Goal: Task Accomplishment & Management: Manage account settings

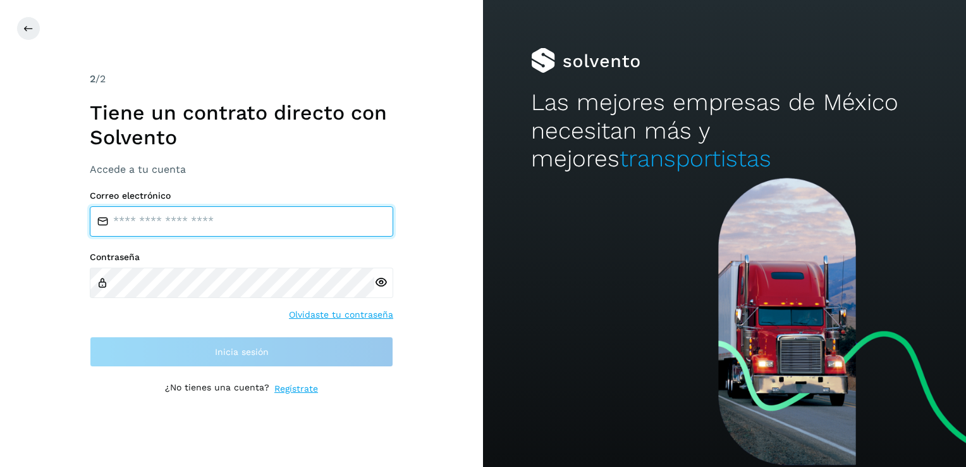
click at [209, 225] on input "email" at bounding box center [242, 221] width 304 height 30
type input "**********"
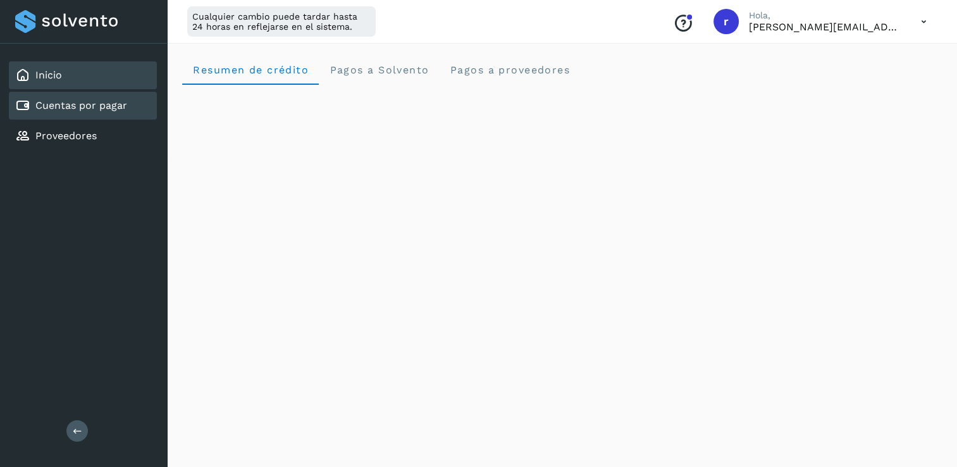
click at [68, 104] on link "Cuentas por pagar" at bounding box center [81, 105] width 92 height 12
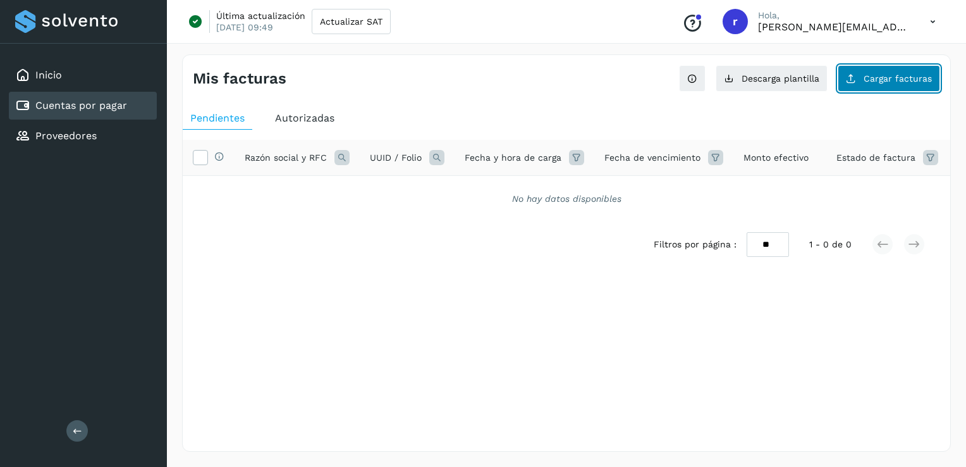
click at [904, 74] on span "Cargar facturas" at bounding box center [898, 78] width 68 height 9
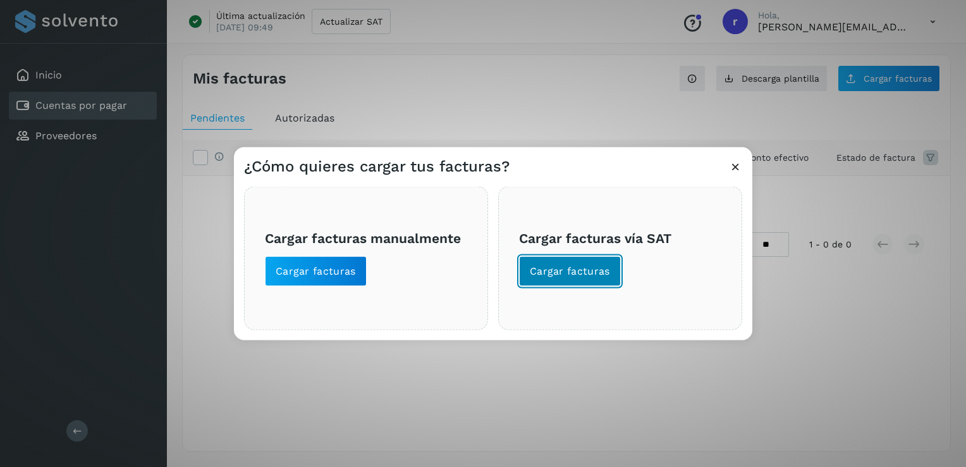
click at [577, 273] on span "Cargar facturas" at bounding box center [570, 271] width 80 height 14
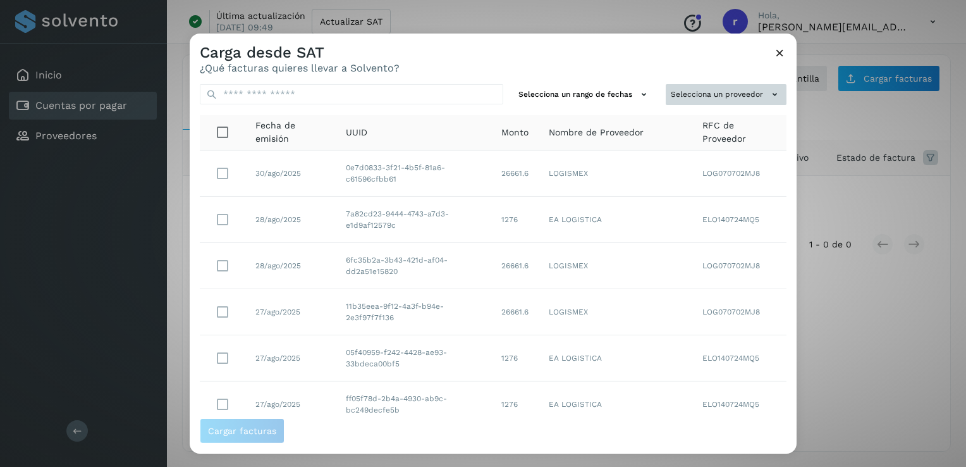
click at [768, 95] on icon at bounding box center [774, 94] width 13 height 13
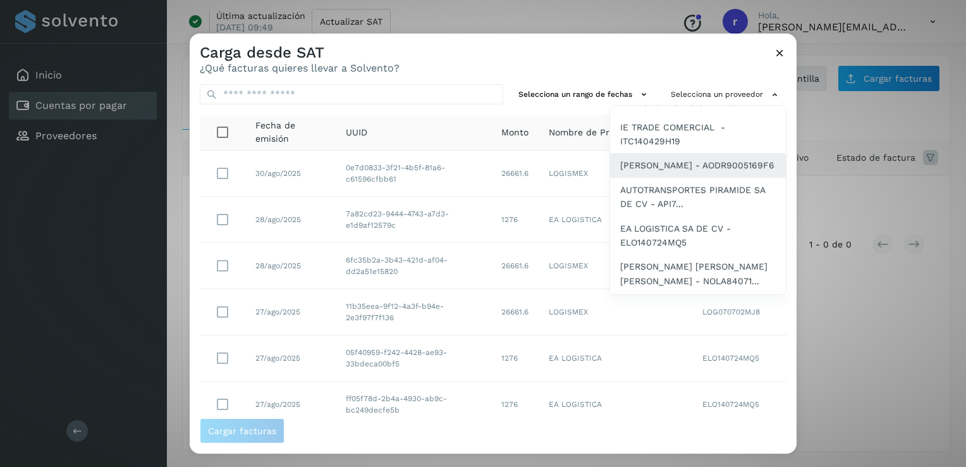
scroll to position [108, 0]
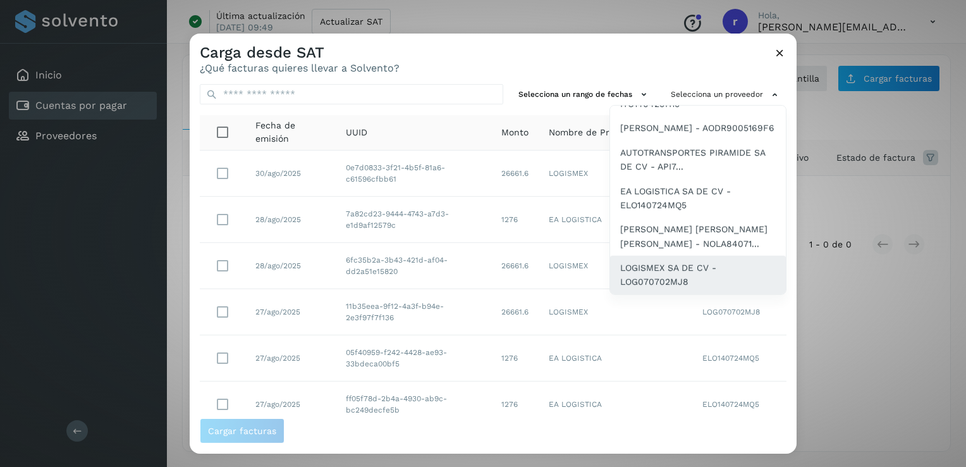
click at [654, 271] on span "LOGISMEX SA DE CV - LOG070702MJ8" at bounding box center [698, 275] width 156 height 28
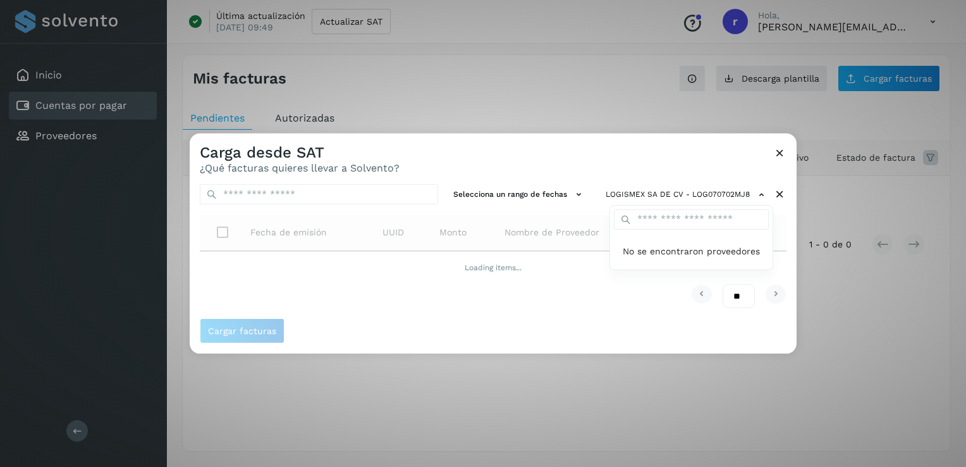
scroll to position [0, 0]
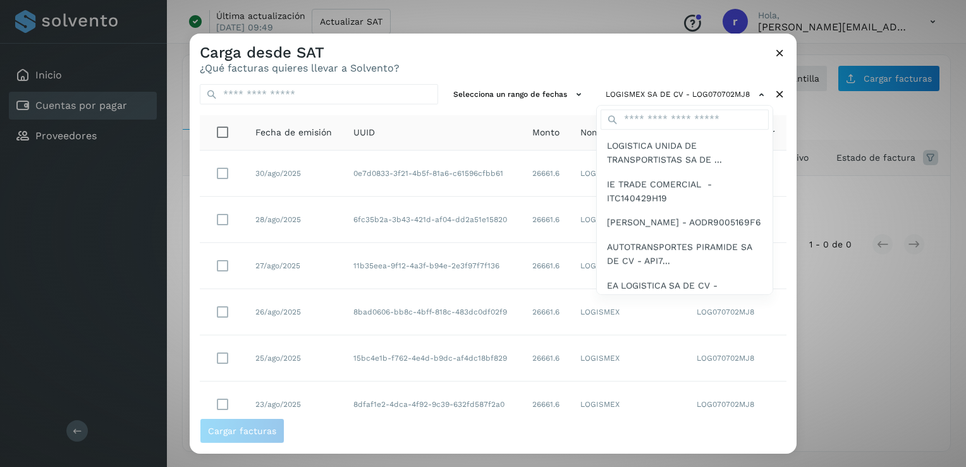
click at [782, 297] on div at bounding box center [673, 267] width 966 height 467
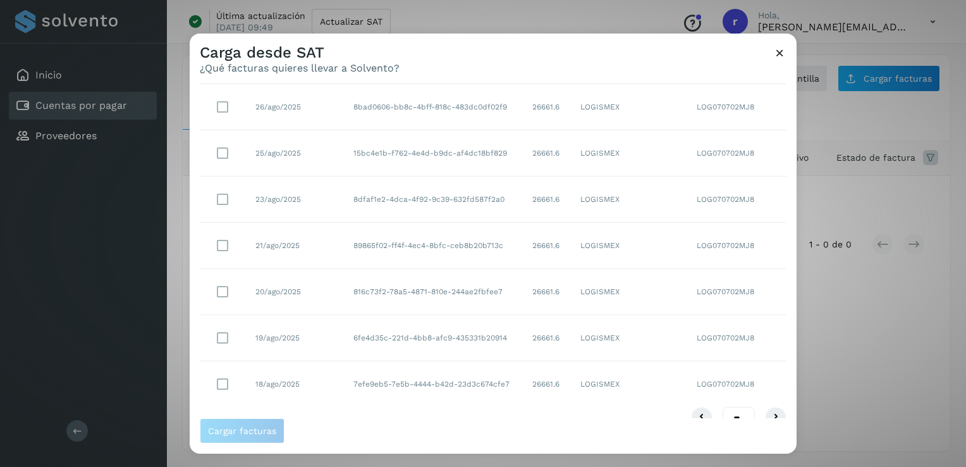
scroll to position [226, 0]
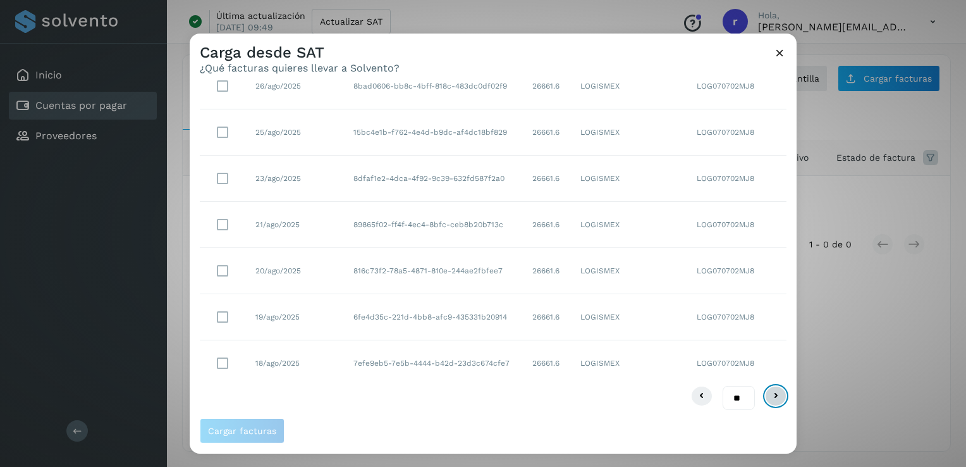
click at [769, 395] on icon at bounding box center [775, 395] width 15 height 15
click at [768, 395] on icon at bounding box center [775, 395] width 15 height 15
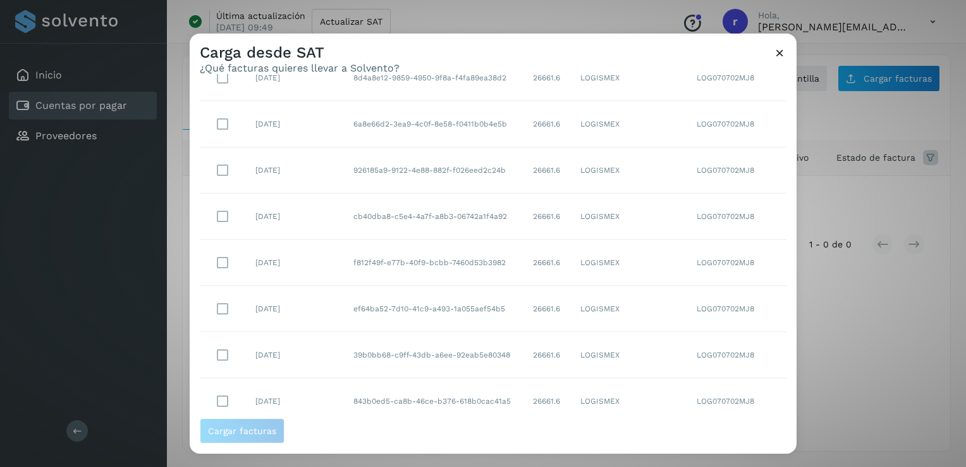
scroll to position [190, 0]
click at [445, 398] on td "843b0ed5-ca8b-46ce-b376-618b0cac41a5" at bounding box center [433, 399] width 180 height 46
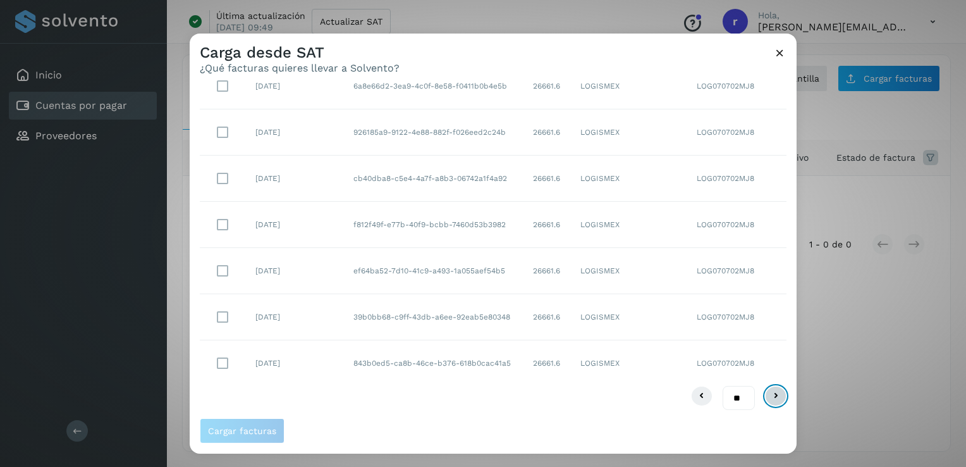
click at [768, 395] on icon at bounding box center [775, 395] width 15 height 15
click at [768, 393] on icon at bounding box center [775, 395] width 15 height 15
click at [768, 397] on icon at bounding box center [775, 395] width 15 height 15
click at [768, 393] on icon at bounding box center [775, 395] width 15 height 15
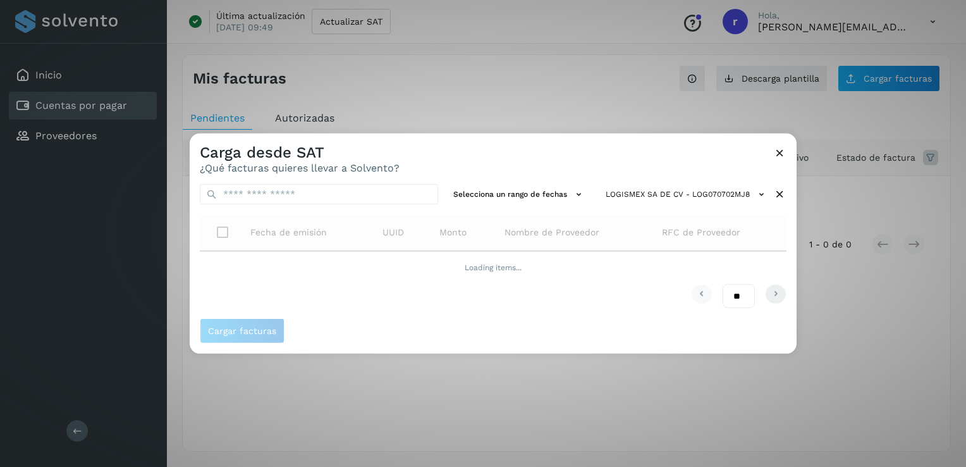
scroll to position [0, 0]
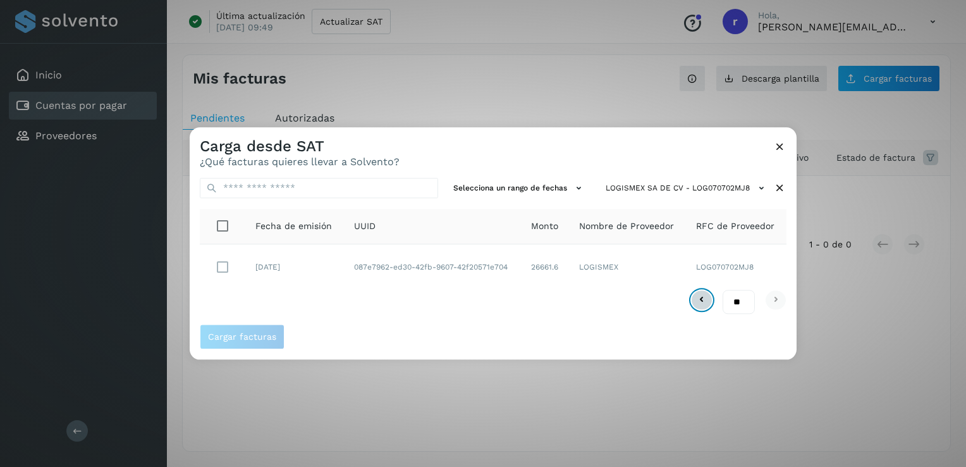
click at [699, 302] on icon at bounding box center [701, 299] width 15 height 15
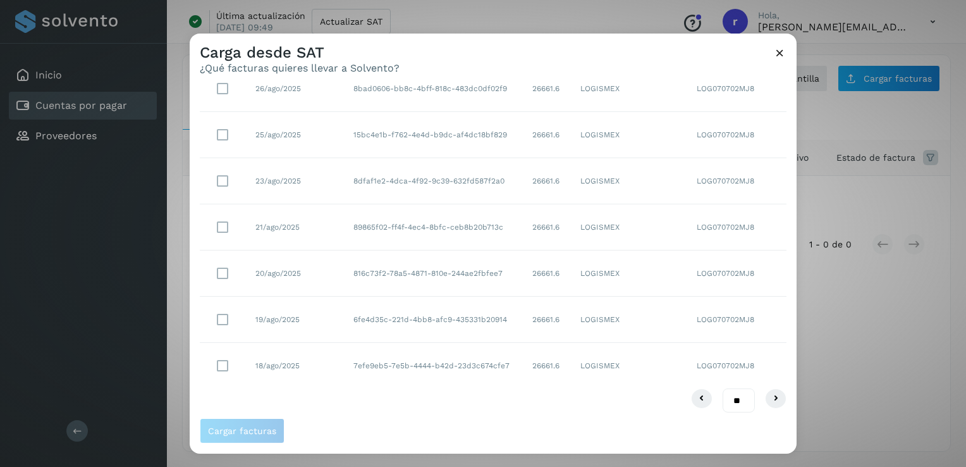
scroll to position [226, 0]
click at [768, 395] on icon at bounding box center [775, 395] width 15 height 15
click at [768, 396] on icon at bounding box center [775, 395] width 15 height 15
click at [768, 394] on icon at bounding box center [775, 395] width 15 height 15
click at [768, 393] on icon at bounding box center [775, 395] width 15 height 15
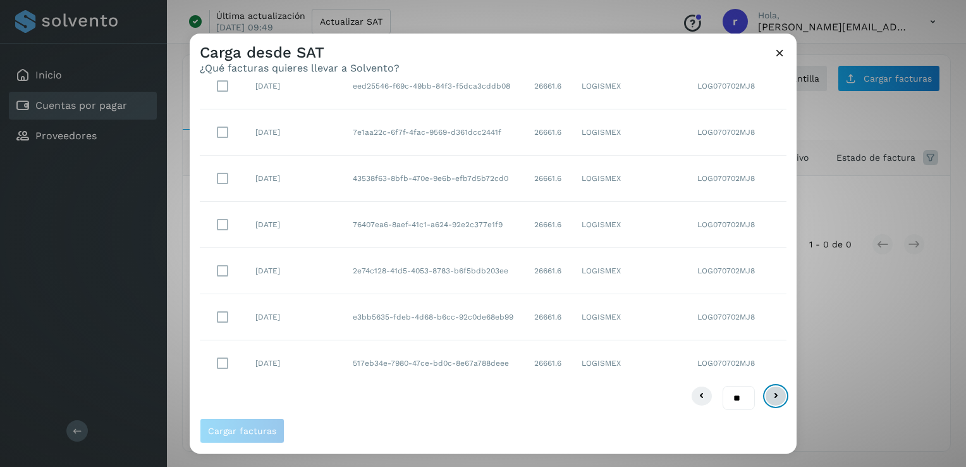
click at [768, 390] on icon at bounding box center [775, 395] width 15 height 15
click at [769, 392] on icon at bounding box center [775, 395] width 15 height 15
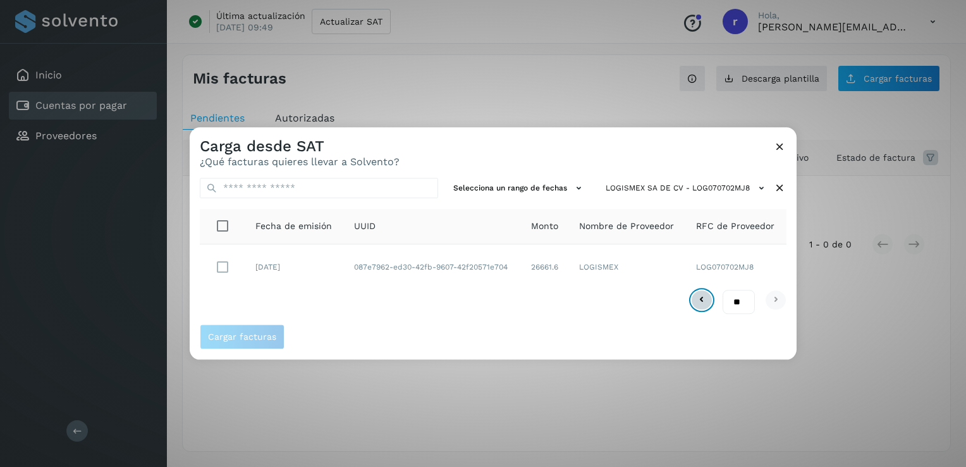
click at [701, 303] on icon at bounding box center [701, 299] width 15 height 15
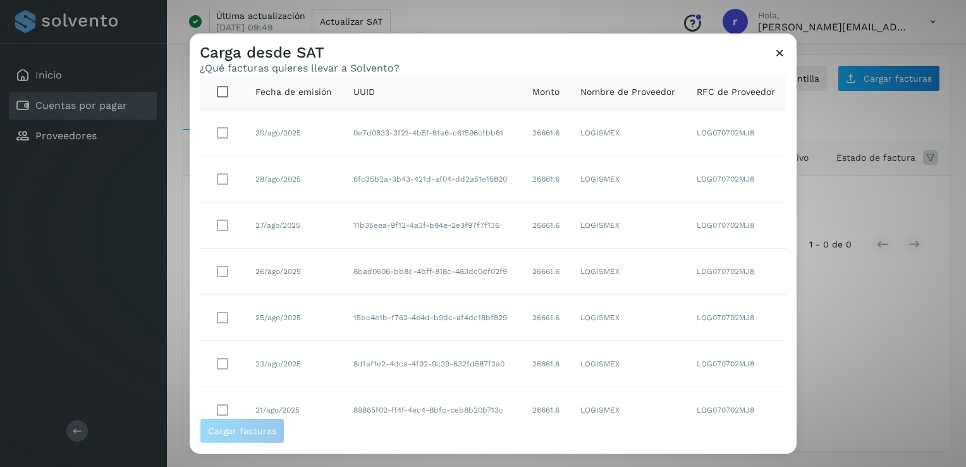
scroll to position [226, 0]
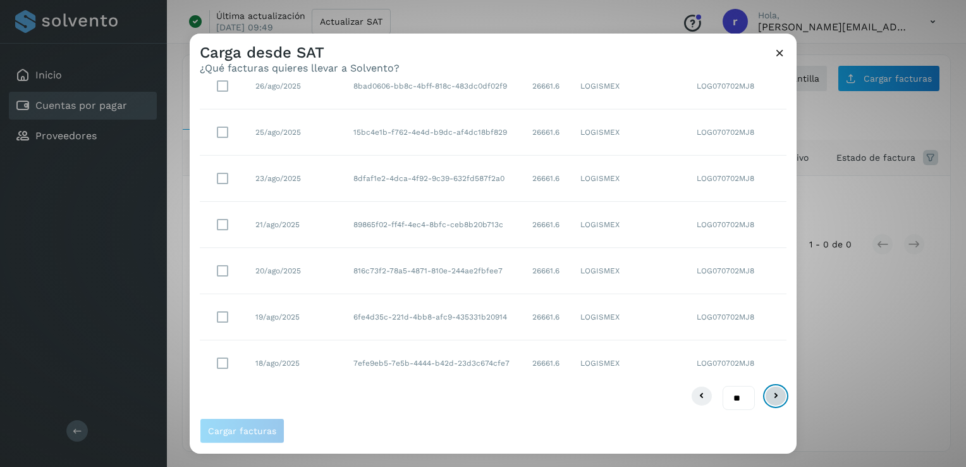
click at [768, 391] on icon at bounding box center [775, 395] width 15 height 15
click at [768, 393] on icon at bounding box center [775, 395] width 15 height 15
click at [770, 393] on icon at bounding box center [775, 395] width 15 height 15
click at [772, 396] on icon at bounding box center [775, 395] width 15 height 15
click at [768, 397] on icon at bounding box center [775, 395] width 15 height 15
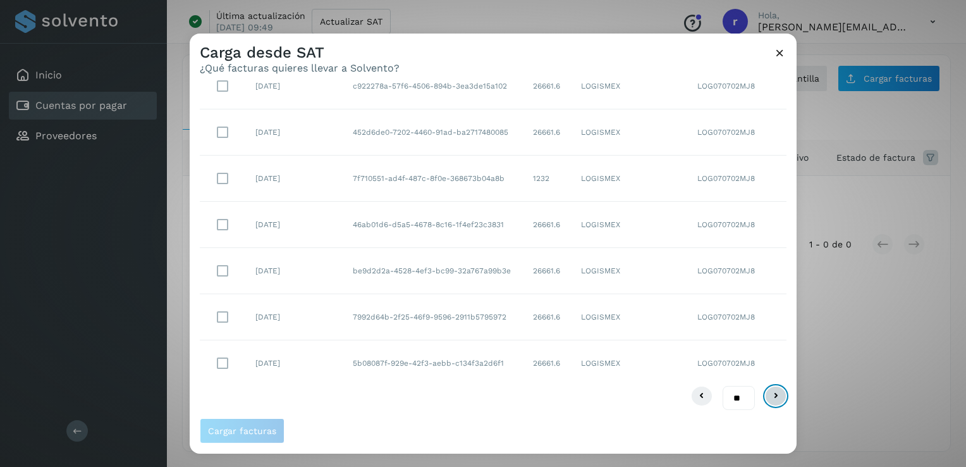
click at [768, 391] on icon at bounding box center [775, 395] width 15 height 15
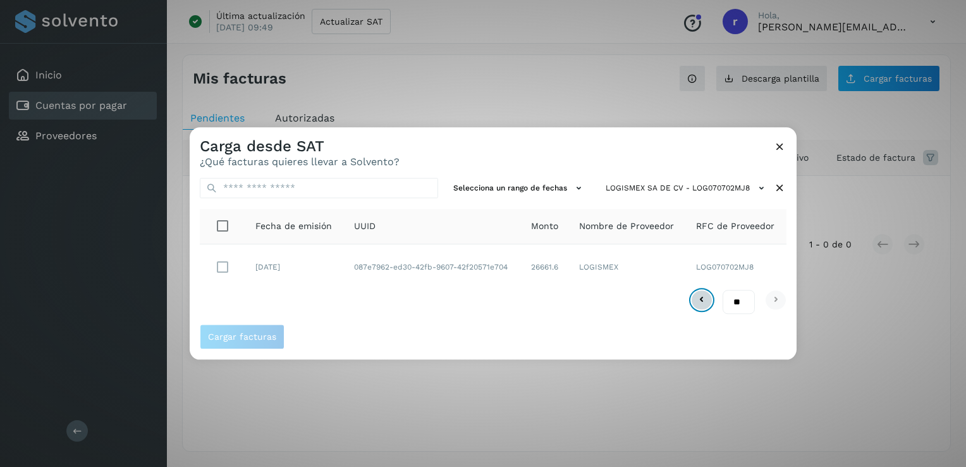
click at [697, 300] on icon at bounding box center [701, 299] width 15 height 15
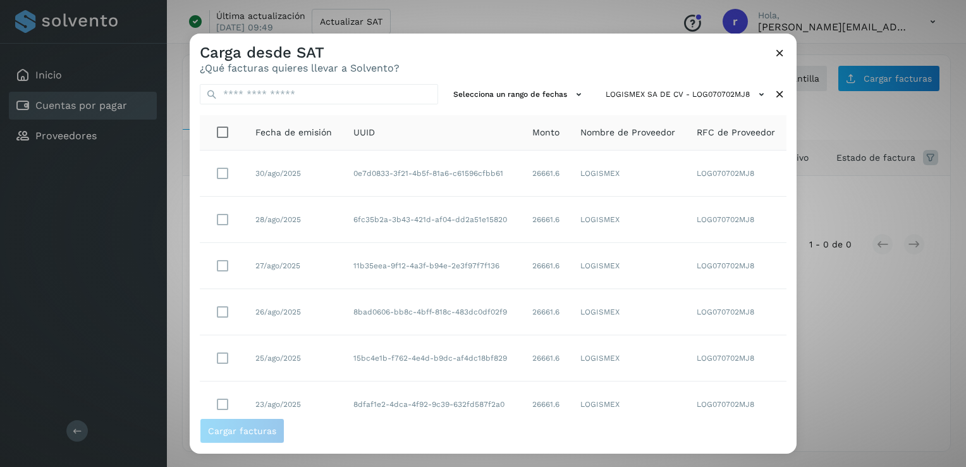
scroll to position [226, 0]
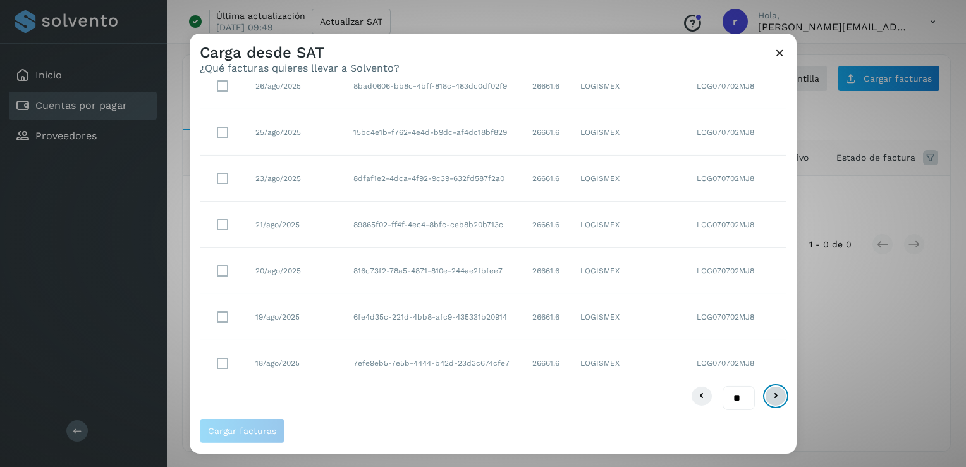
click at [769, 396] on icon at bounding box center [775, 395] width 15 height 15
click at [769, 397] on icon at bounding box center [775, 395] width 15 height 15
click at [768, 395] on icon at bounding box center [775, 395] width 15 height 15
click at [768, 397] on icon at bounding box center [775, 395] width 15 height 15
click at [768, 396] on icon at bounding box center [775, 395] width 15 height 15
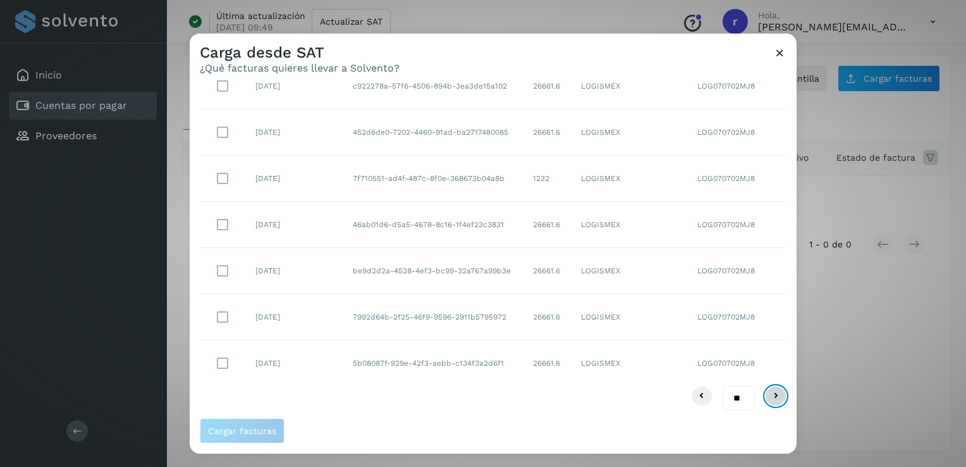
click at [768, 397] on icon at bounding box center [775, 395] width 15 height 15
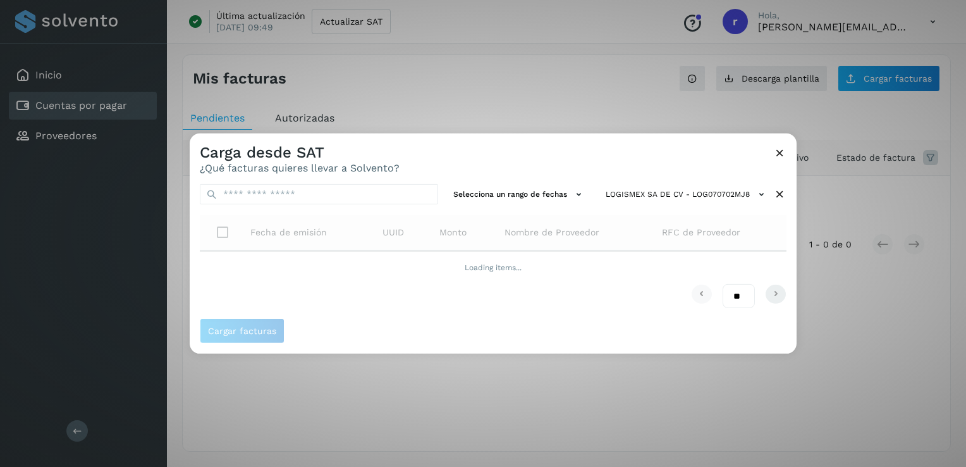
scroll to position [0, 0]
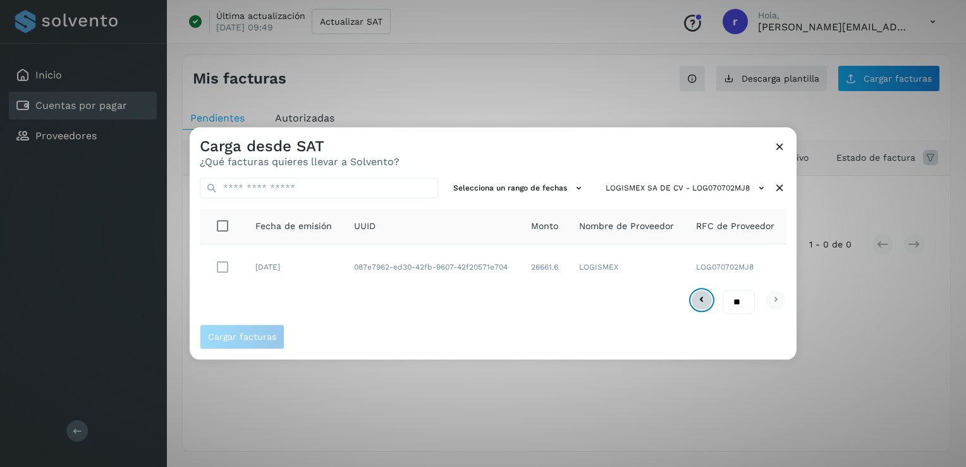
click at [702, 300] on icon at bounding box center [701, 299] width 15 height 15
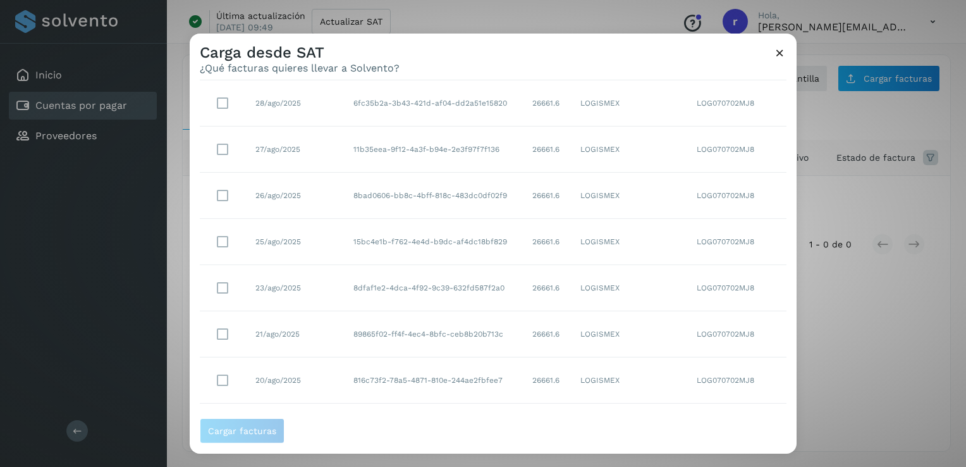
scroll to position [226, 0]
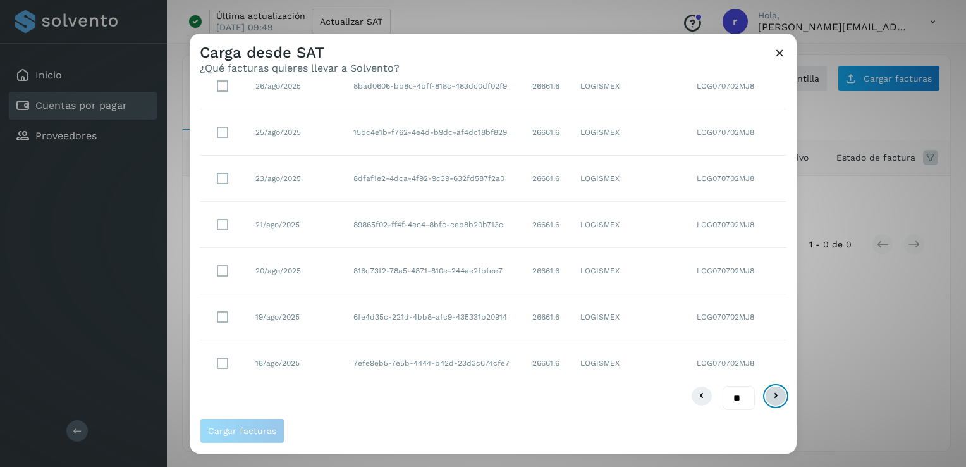
click at [768, 391] on icon at bounding box center [775, 395] width 15 height 15
click at [768, 394] on icon at bounding box center [775, 395] width 15 height 15
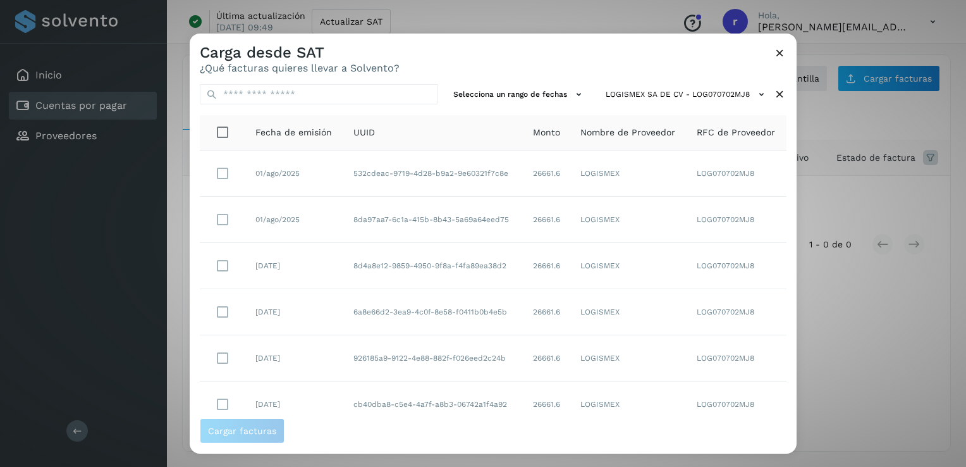
click at [761, 394] on td "LOG070702MJ8" at bounding box center [737, 404] width 100 height 46
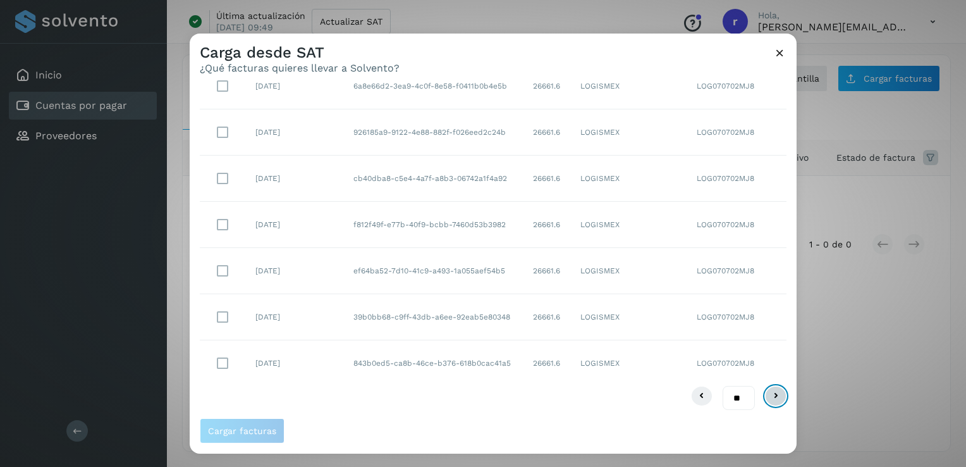
click at [768, 393] on icon at bounding box center [775, 395] width 15 height 15
click at [770, 395] on icon at bounding box center [775, 395] width 15 height 15
click at [769, 396] on icon at bounding box center [775, 395] width 15 height 15
click at [768, 395] on icon at bounding box center [775, 395] width 15 height 15
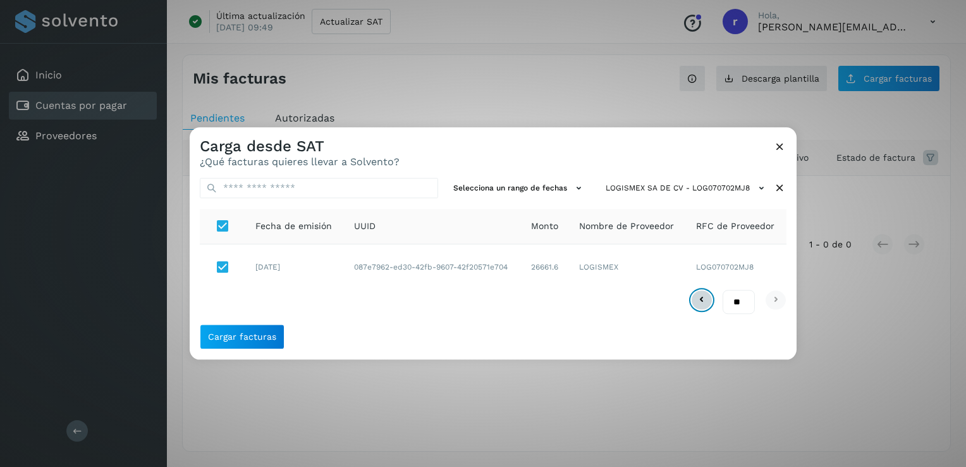
click at [701, 303] on icon at bounding box center [701, 299] width 15 height 15
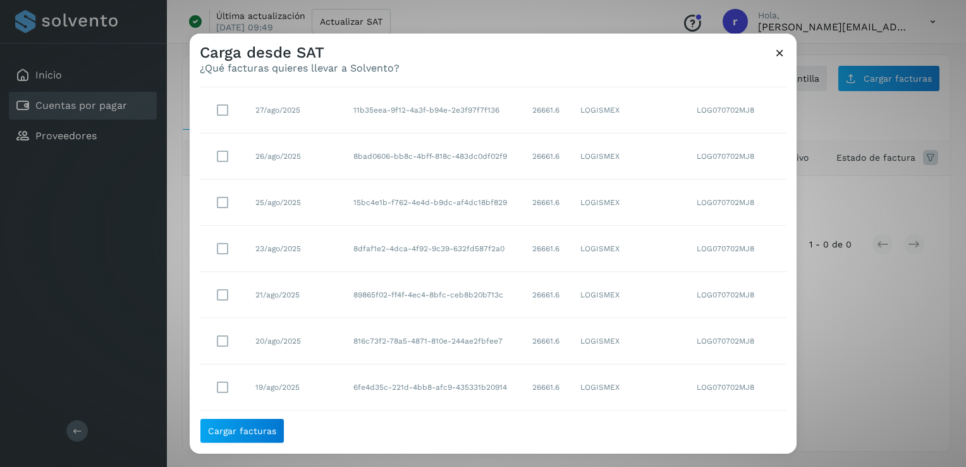
scroll to position [226, 0]
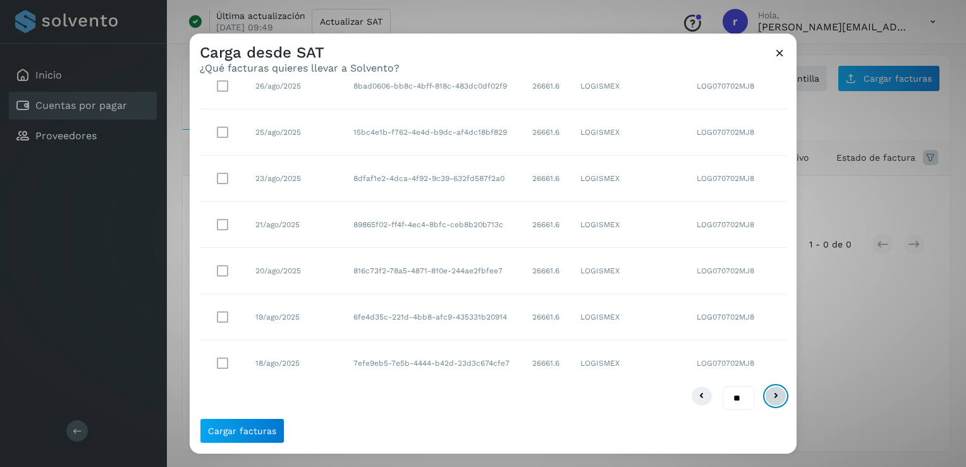
click at [768, 393] on icon at bounding box center [775, 395] width 15 height 15
click at [769, 400] on icon at bounding box center [775, 395] width 15 height 15
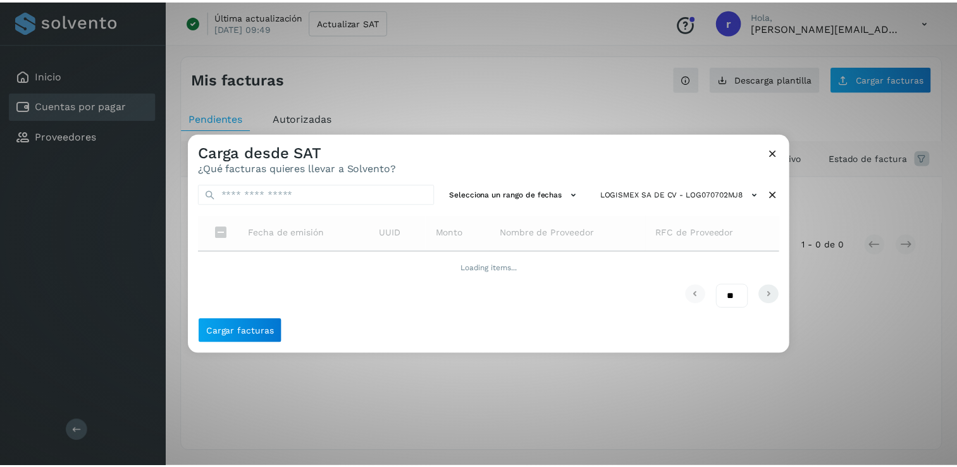
scroll to position [0, 0]
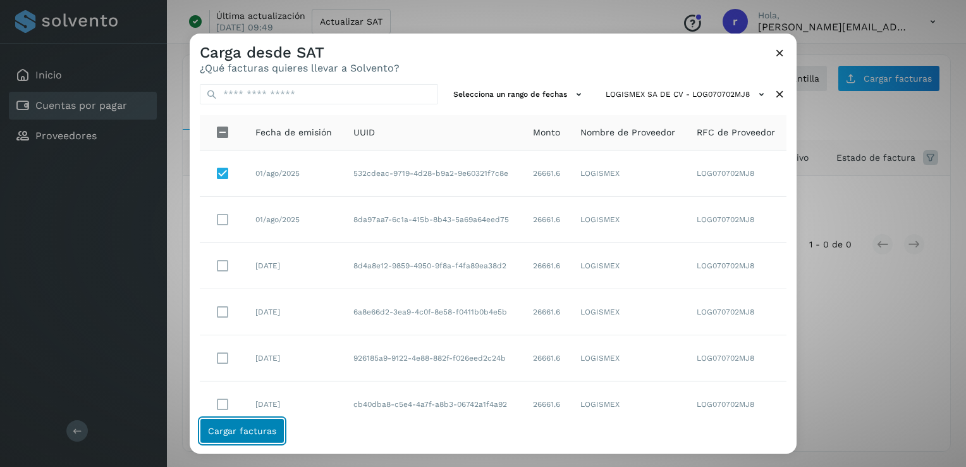
click at [257, 429] on span "Cargar facturas" at bounding box center [242, 430] width 68 height 9
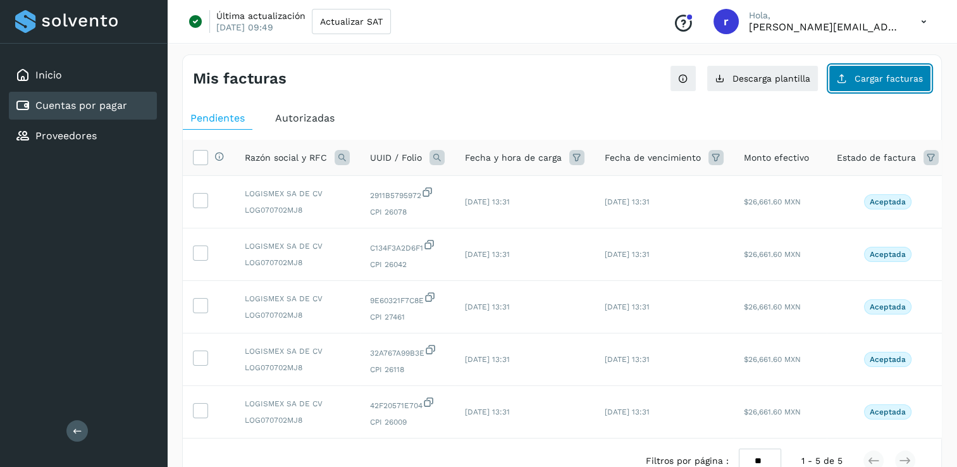
click at [884, 79] on span "Cargar facturas" at bounding box center [888, 78] width 68 height 9
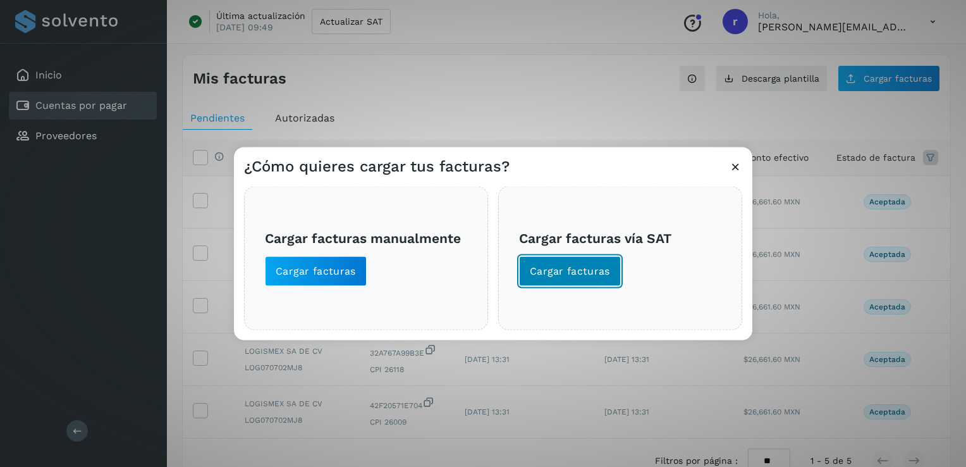
click at [569, 270] on span "Cargar facturas" at bounding box center [570, 271] width 80 height 14
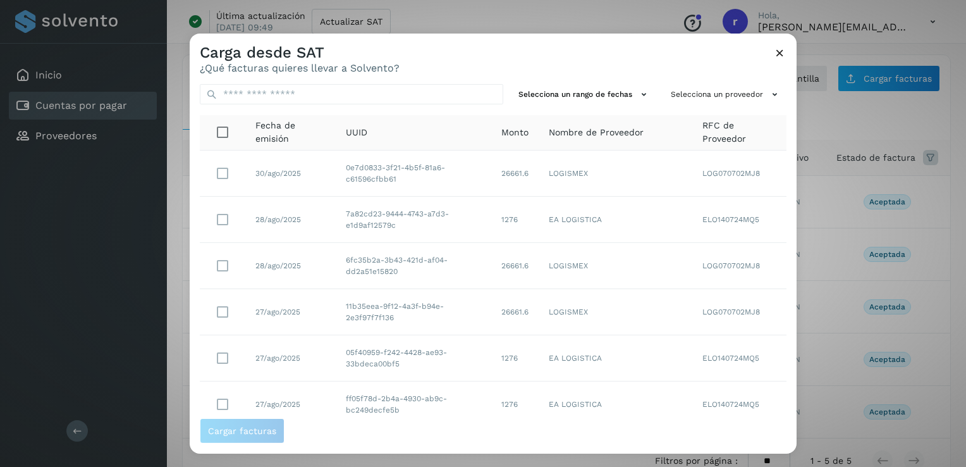
scroll to position [226, 0]
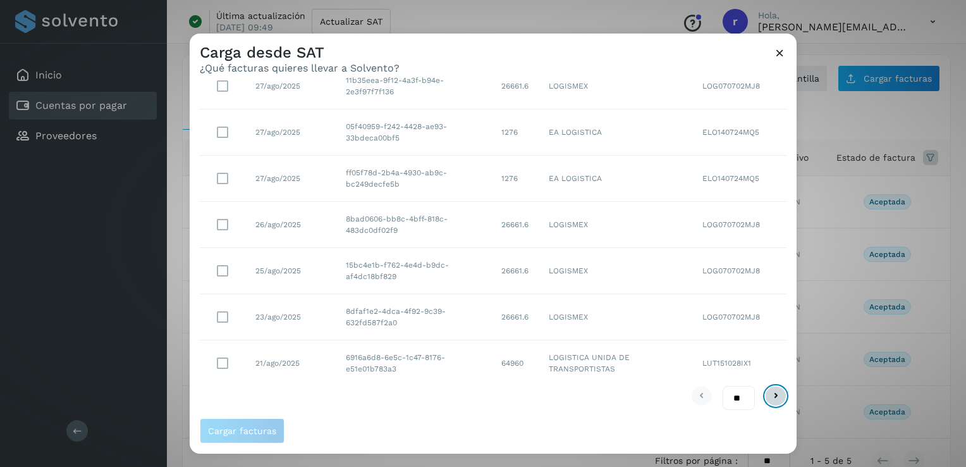
click at [768, 397] on icon at bounding box center [775, 395] width 15 height 15
click at [768, 395] on icon at bounding box center [775, 395] width 15 height 15
click at [768, 394] on icon at bounding box center [775, 395] width 15 height 15
click at [768, 390] on icon at bounding box center [775, 395] width 15 height 15
click at [768, 399] on icon at bounding box center [775, 395] width 15 height 15
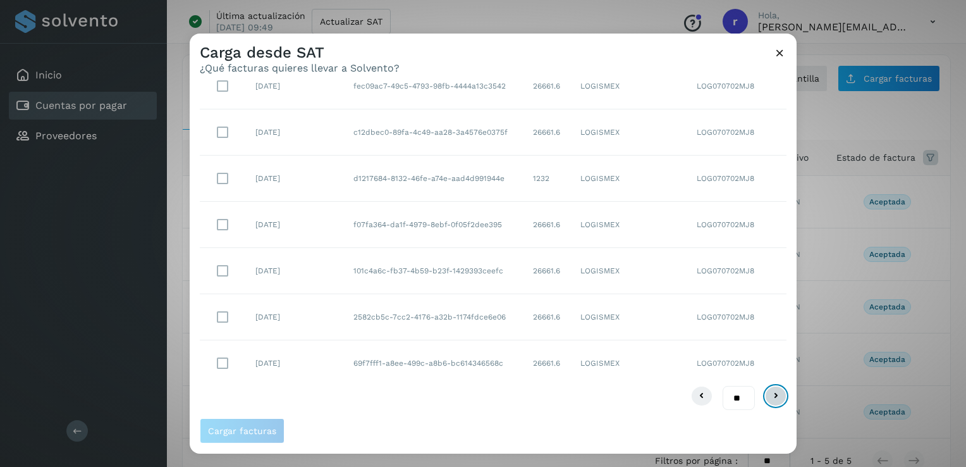
click at [768, 393] on icon at bounding box center [775, 395] width 15 height 15
click at [772, 397] on icon at bounding box center [775, 395] width 15 height 15
click at [768, 390] on icon at bounding box center [775, 395] width 15 height 15
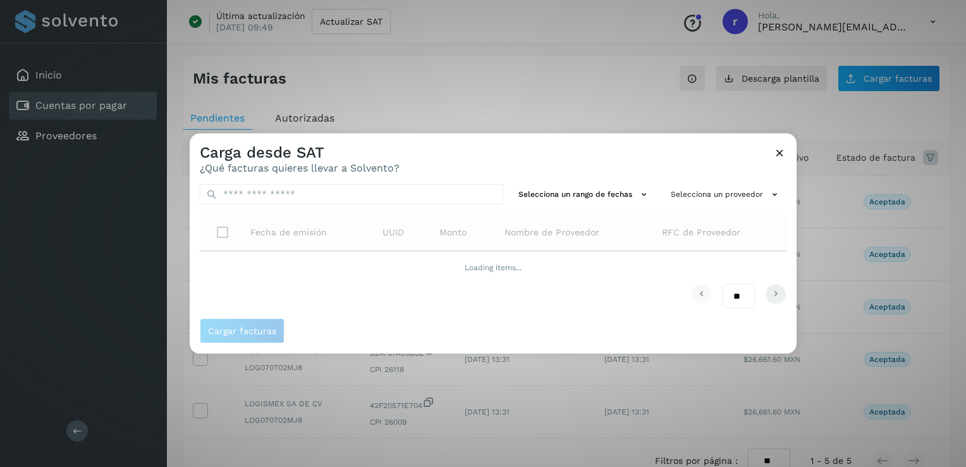
scroll to position [0, 0]
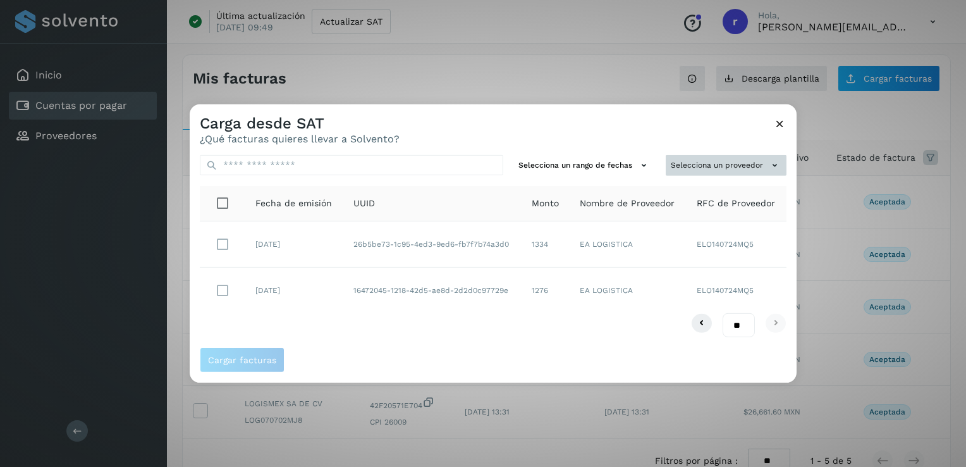
click at [772, 164] on icon at bounding box center [774, 165] width 13 height 13
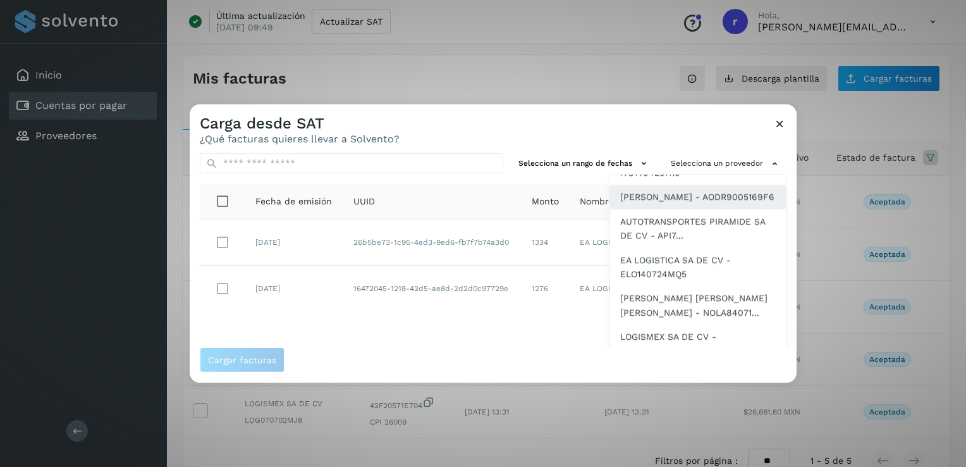
scroll to position [108, 0]
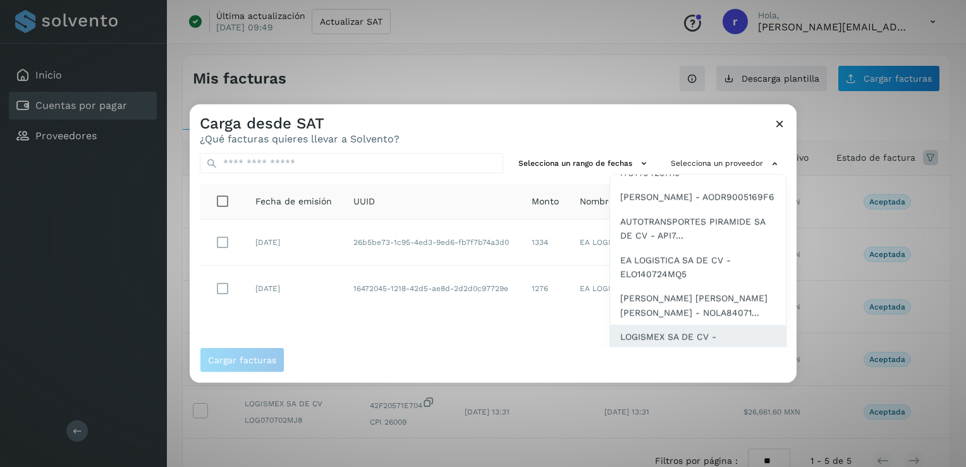
click at [658, 333] on span "LOGISMEX SA DE CV - LOG070702MJ8" at bounding box center [698, 343] width 156 height 28
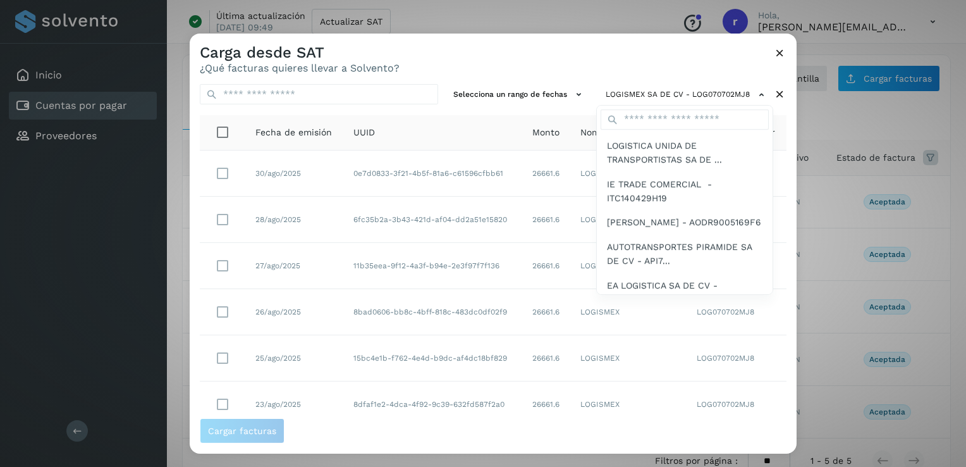
click at [789, 307] on div at bounding box center [673, 267] width 966 height 467
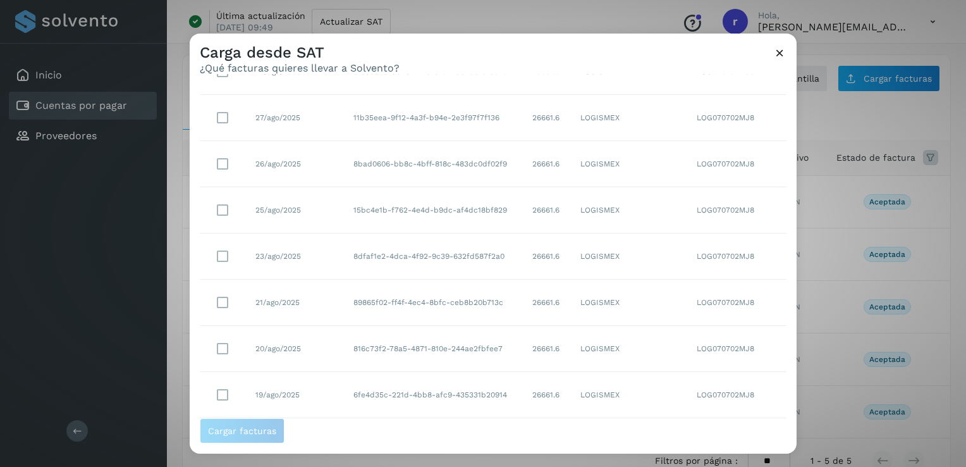
scroll to position [226, 0]
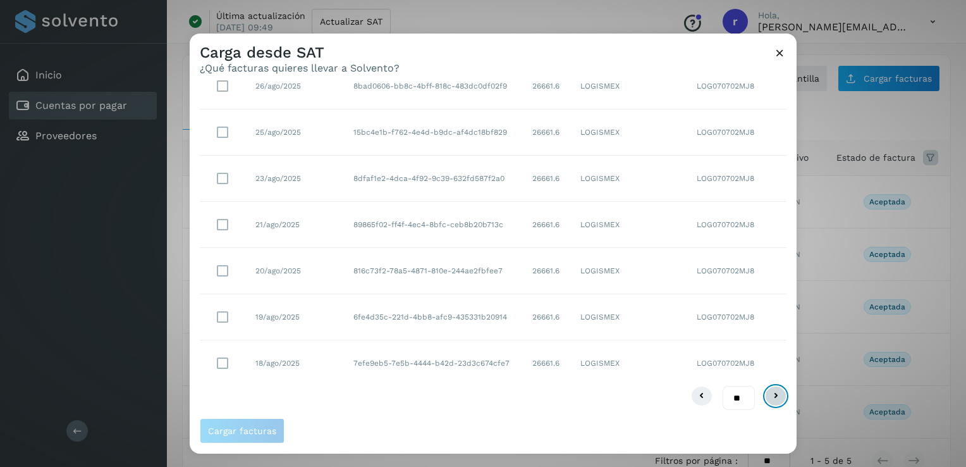
click at [768, 395] on icon at bounding box center [775, 395] width 15 height 15
click at [768, 390] on icon at bounding box center [775, 395] width 15 height 15
click at [768, 395] on icon at bounding box center [775, 395] width 15 height 15
click at [777, 396] on button at bounding box center [776, 396] width 22 height 20
click at [768, 394] on icon at bounding box center [775, 395] width 15 height 15
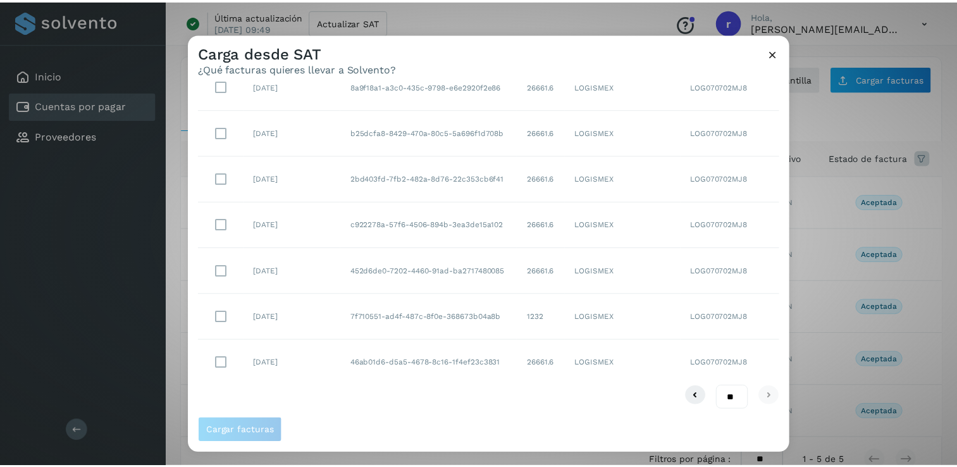
scroll to position [88, 0]
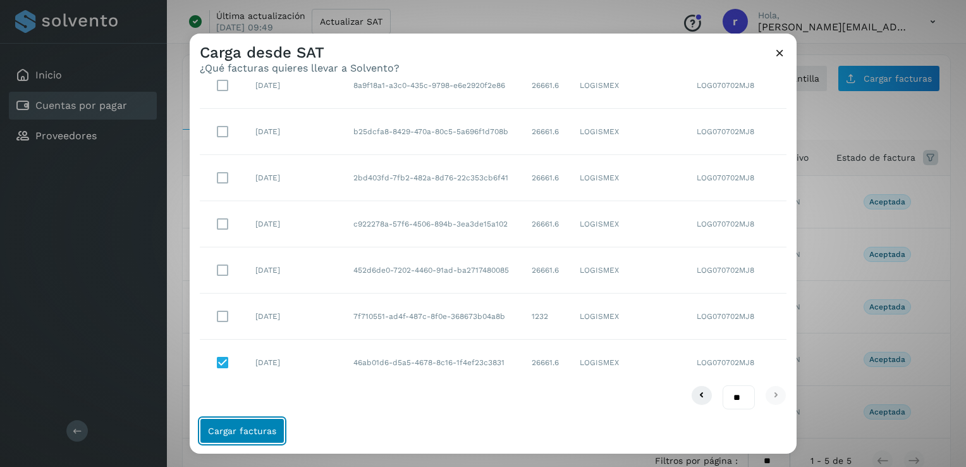
click at [245, 428] on span "Cargar facturas" at bounding box center [242, 430] width 68 height 9
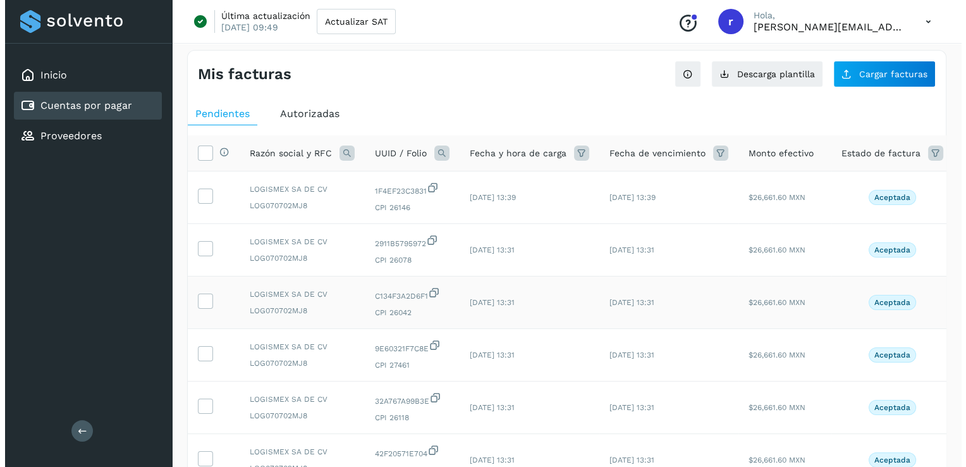
scroll to position [0, 0]
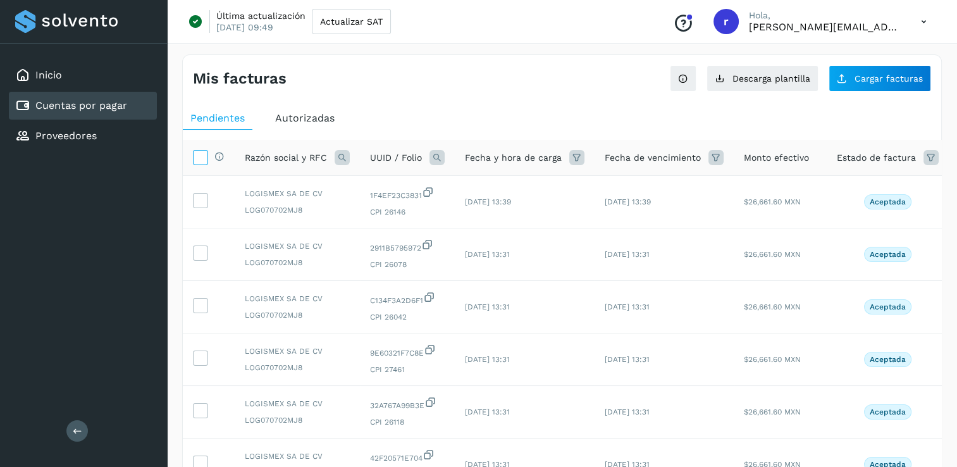
click at [195, 156] on icon at bounding box center [200, 156] width 13 height 13
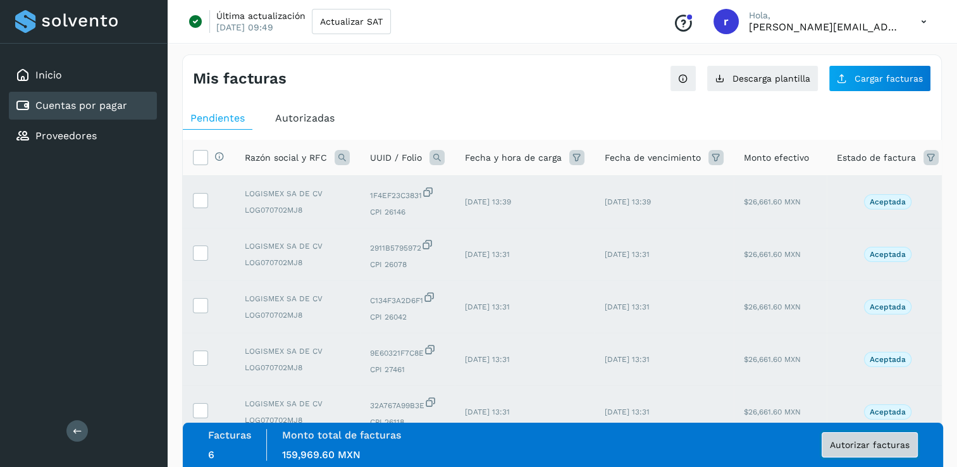
click at [868, 443] on span "Autorizar facturas" at bounding box center [870, 444] width 80 height 9
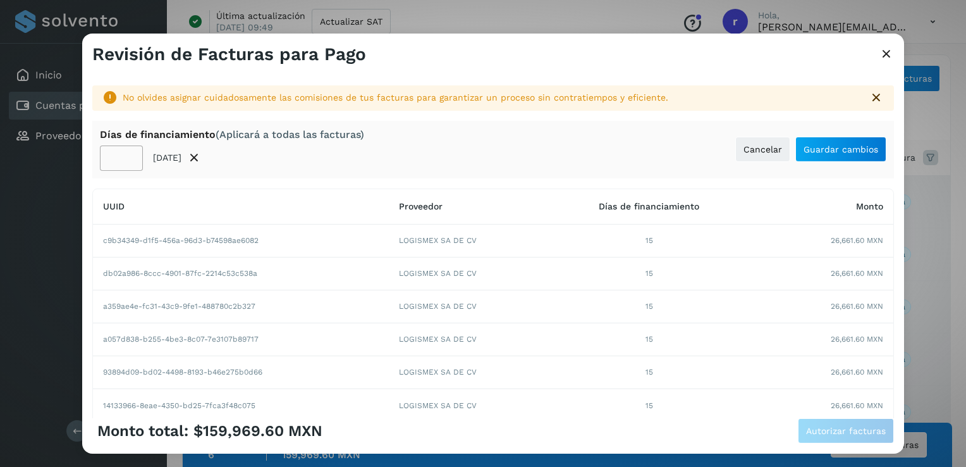
click at [127, 162] on input "**" at bounding box center [121, 157] width 43 height 25
click at [128, 153] on input "**" at bounding box center [121, 157] width 43 height 25
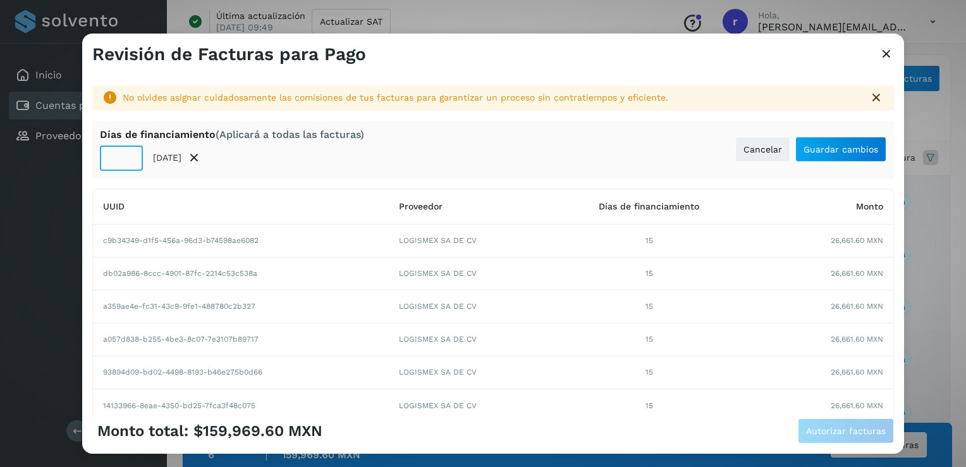
click at [128, 153] on input "**" at bounding box center [121, 157] width 43 height 25
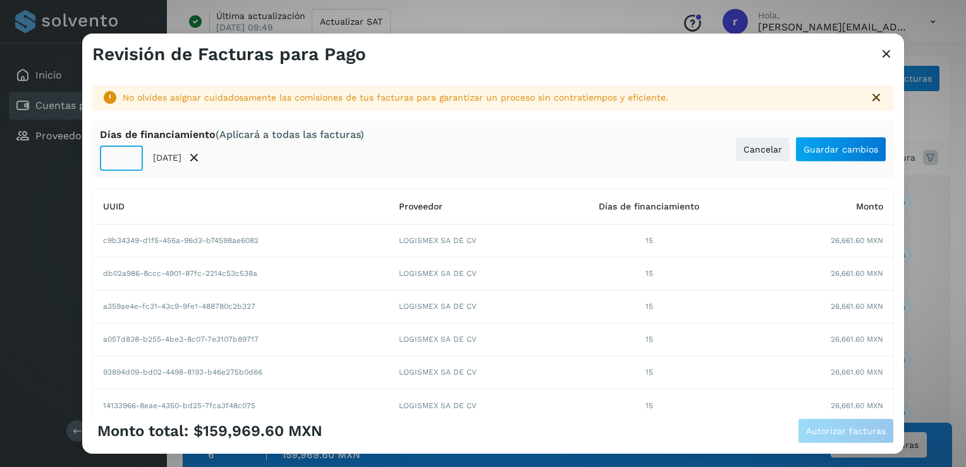
click at [128, 153] on input "**" at bounding box center [121, 157] width 43 height 25
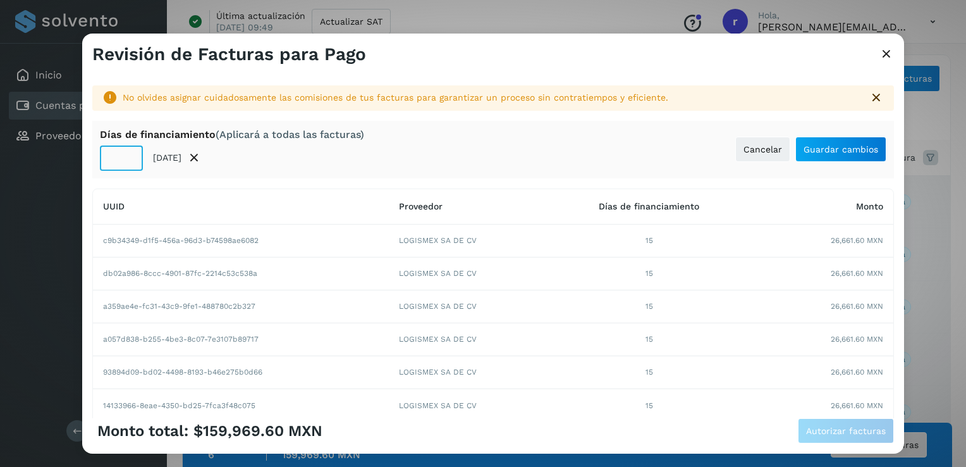
click at [128, 153] on input "**" at bounding box center [121, 157] width 43 height 25
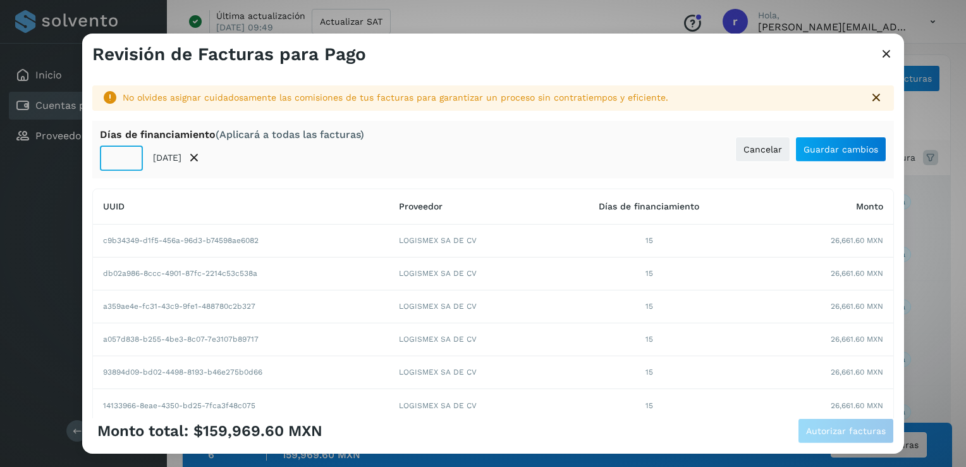
click at [128, 153] on input "**" at bounding box center [121, 157] width 43 height 25
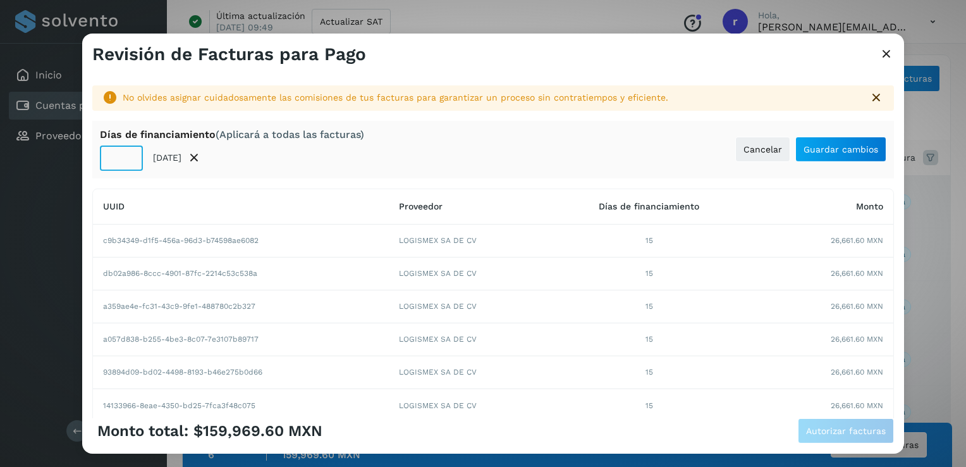
click at [128, 153] on input "**" at bounding box center [121, 157] width 43 height 25
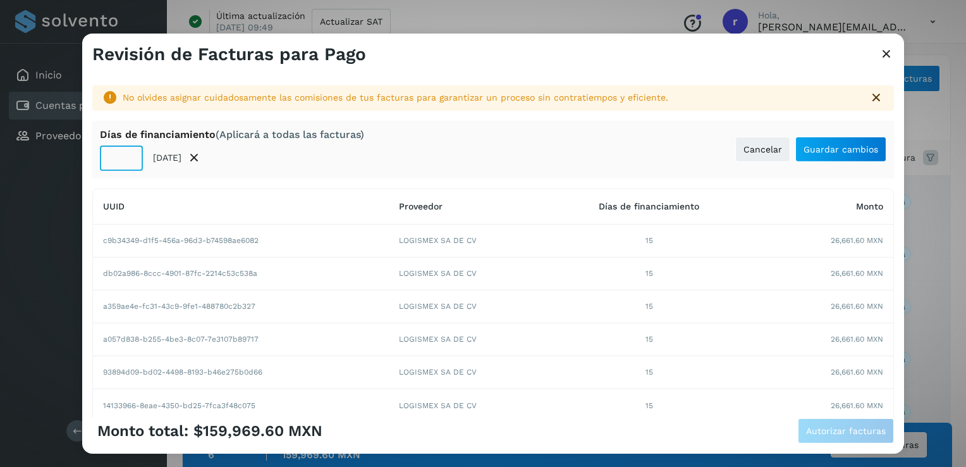
click at [128, 153] on input "**" at bounding box center [121, 157] width 43 height 25
type input "**"
click at [128, 153] on input "**" at bounding box center [121, 157] width 43 height 25
click at [837, 147] on span "Guardar cambios" at bounding box center [841, 149] width 75 height 9
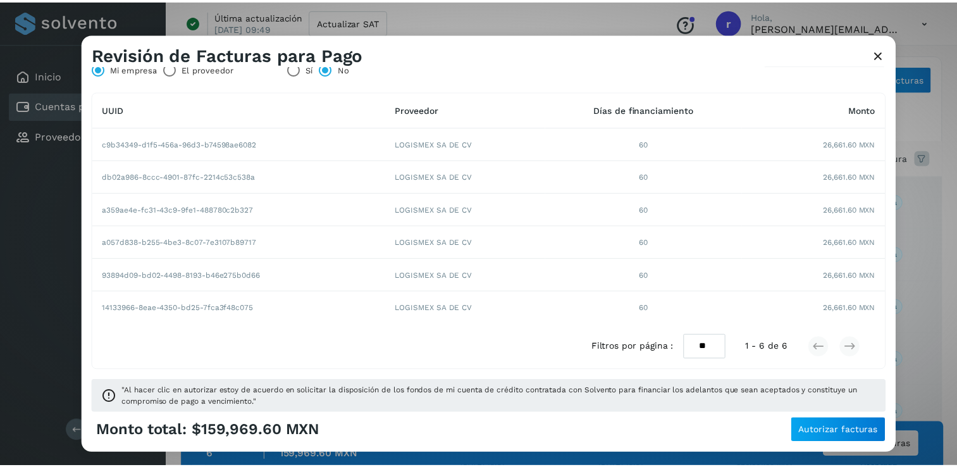
scroll to position [92, 0]
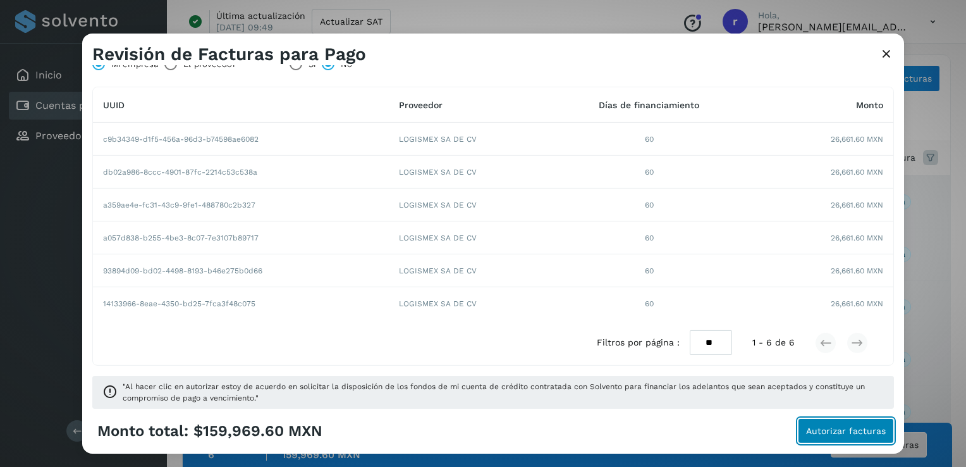
click at [849, 431] on span "Autorizar facturas" at bounding box center [846, 430] width 80 height 9
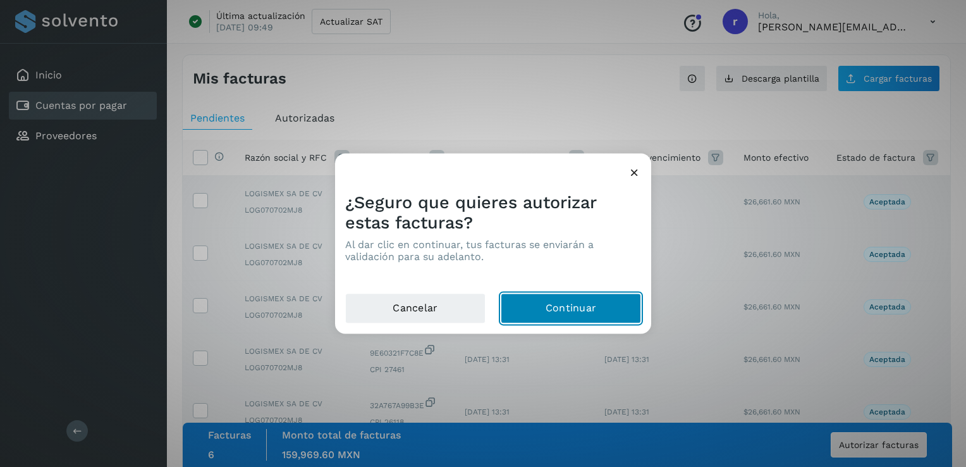
click at [572, 307] on button "Continuar" at bounding box center [571, 308] width 140 height 30
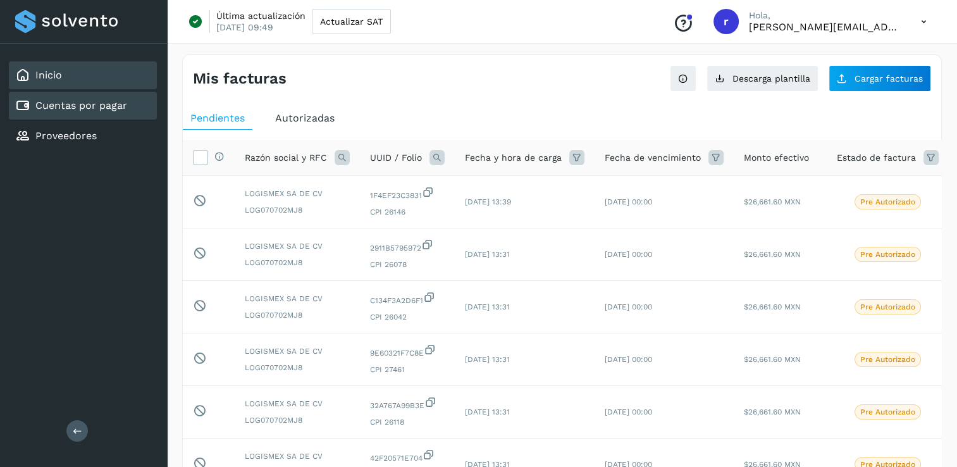
click at [44, 73] on link "Inicio" at bounding box center [48, 75] width 27 height 12
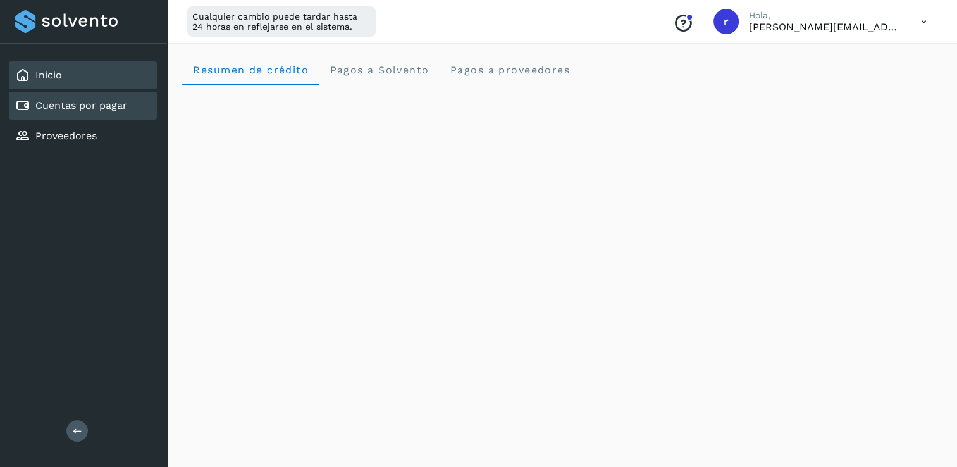
click at [89, 105] on link "Cuentas por pagar" at bounding box center [81, 105] width 92 height 12
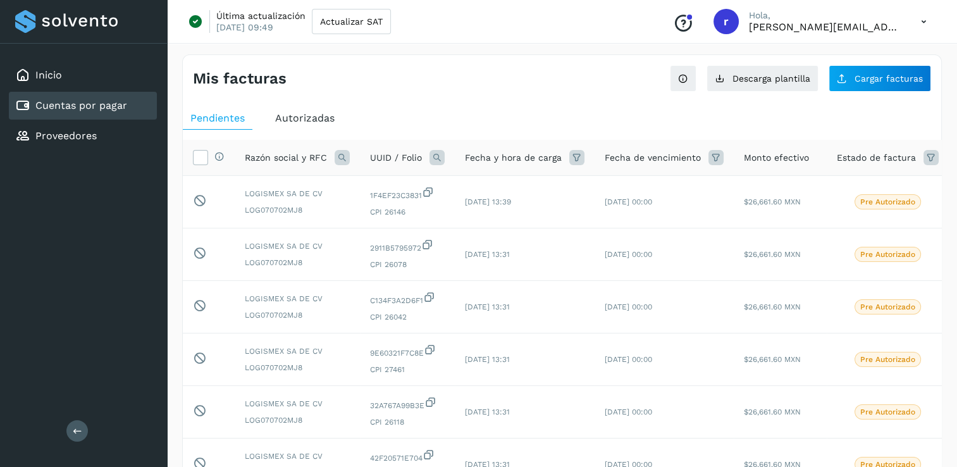
click at [302, 117] on span "Autorizadas" at bounding box center [304, 118] width 59 height 12
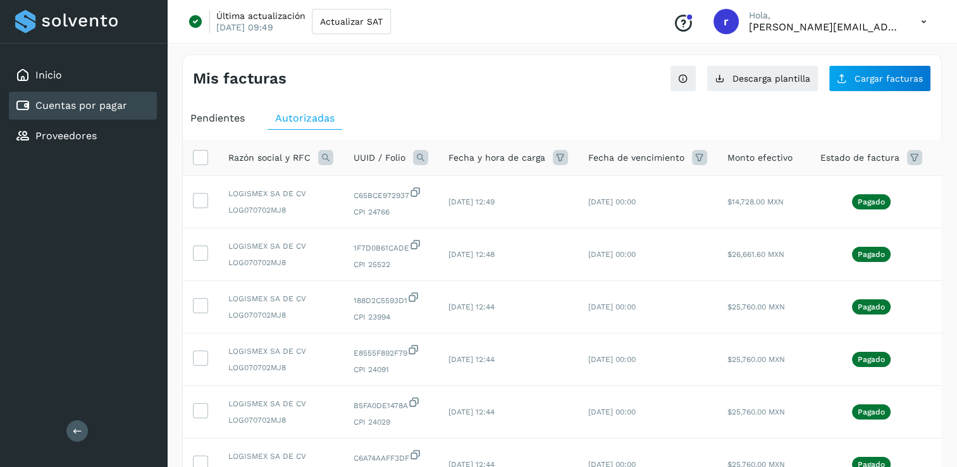
click at [224, 117] on span "Pendientes" at bounding box center [217, 118] width 54 height 12
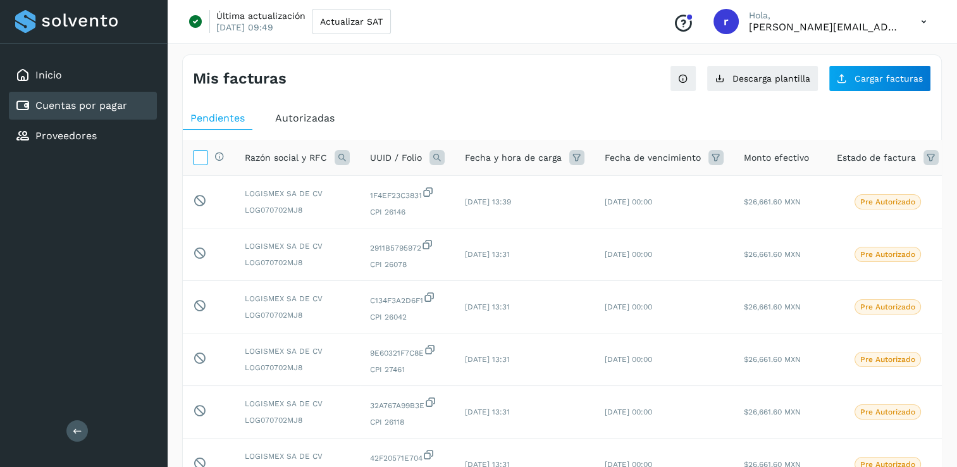
click at [199, 159] on icon at bounding box center [200, 156] width 13 height 13
click at [58, 71] on link "Inicio" at bounding box center [48, 75] width 27 height 12
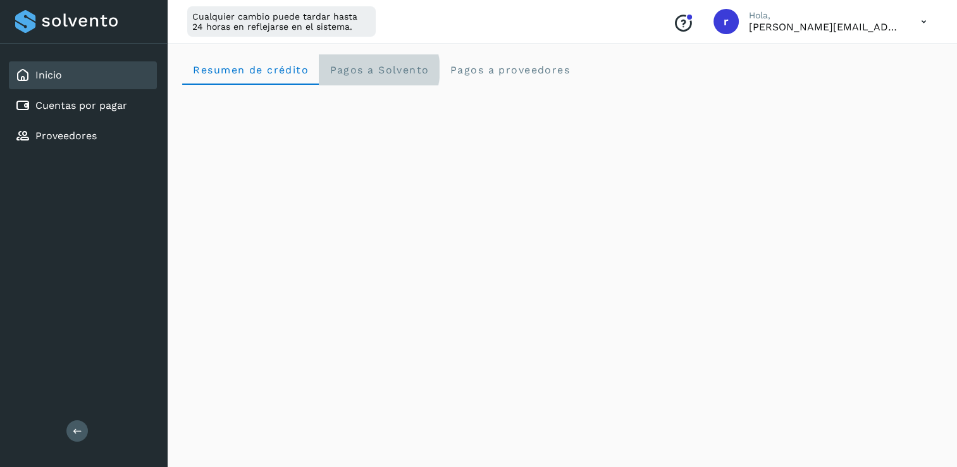
click at [386, 76] on Solvento "Pagos a Solvento" at bounding box center [379, 69] width 120 height 30
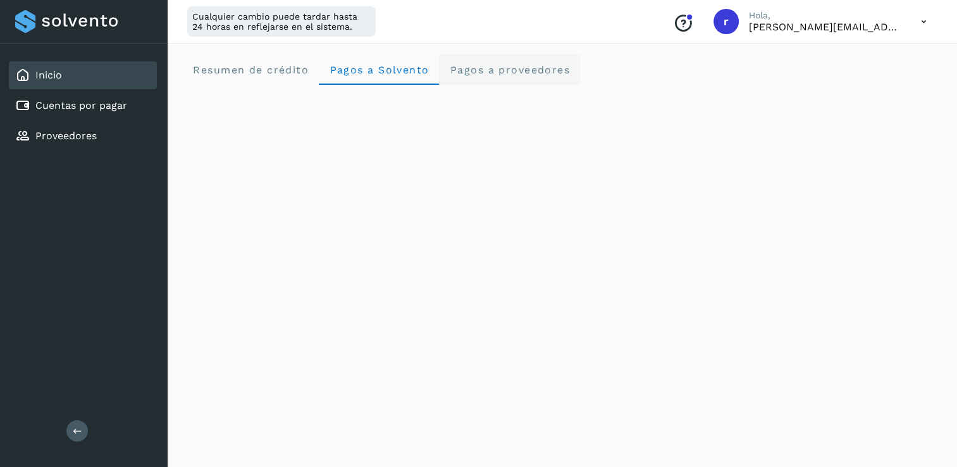
click at [510, 76] on proveedores "Pagos a proveedores" at bounding box center [509, 69] width 141 height 30
click at [925, 21] on icon at bounding box center [924, 22] width 26 height 26
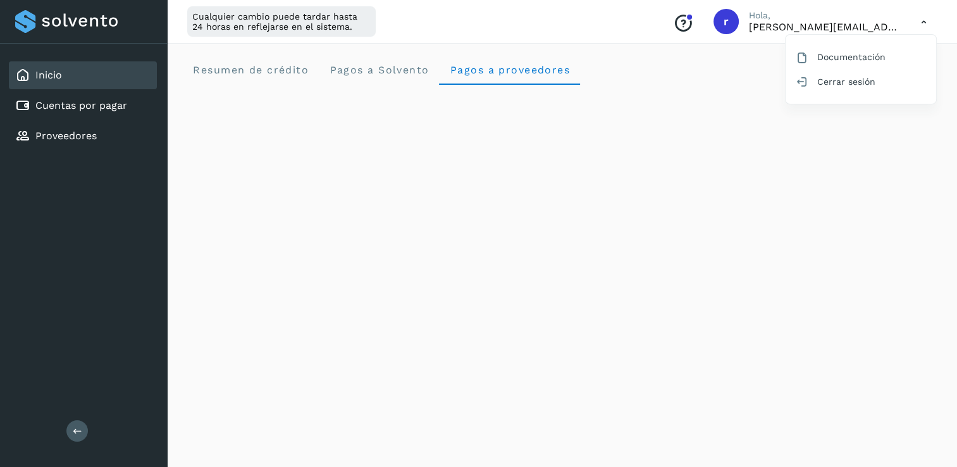
click at [925, 21] on div at bounding box center [478, 233] width 957 height 467
click at [923, 25] on icon at bounding box center [924, 22] width 26 height 26
click at [840, 79] on div "Cerrar sesión" at bounding box center [860, 82] width 151 height 24
